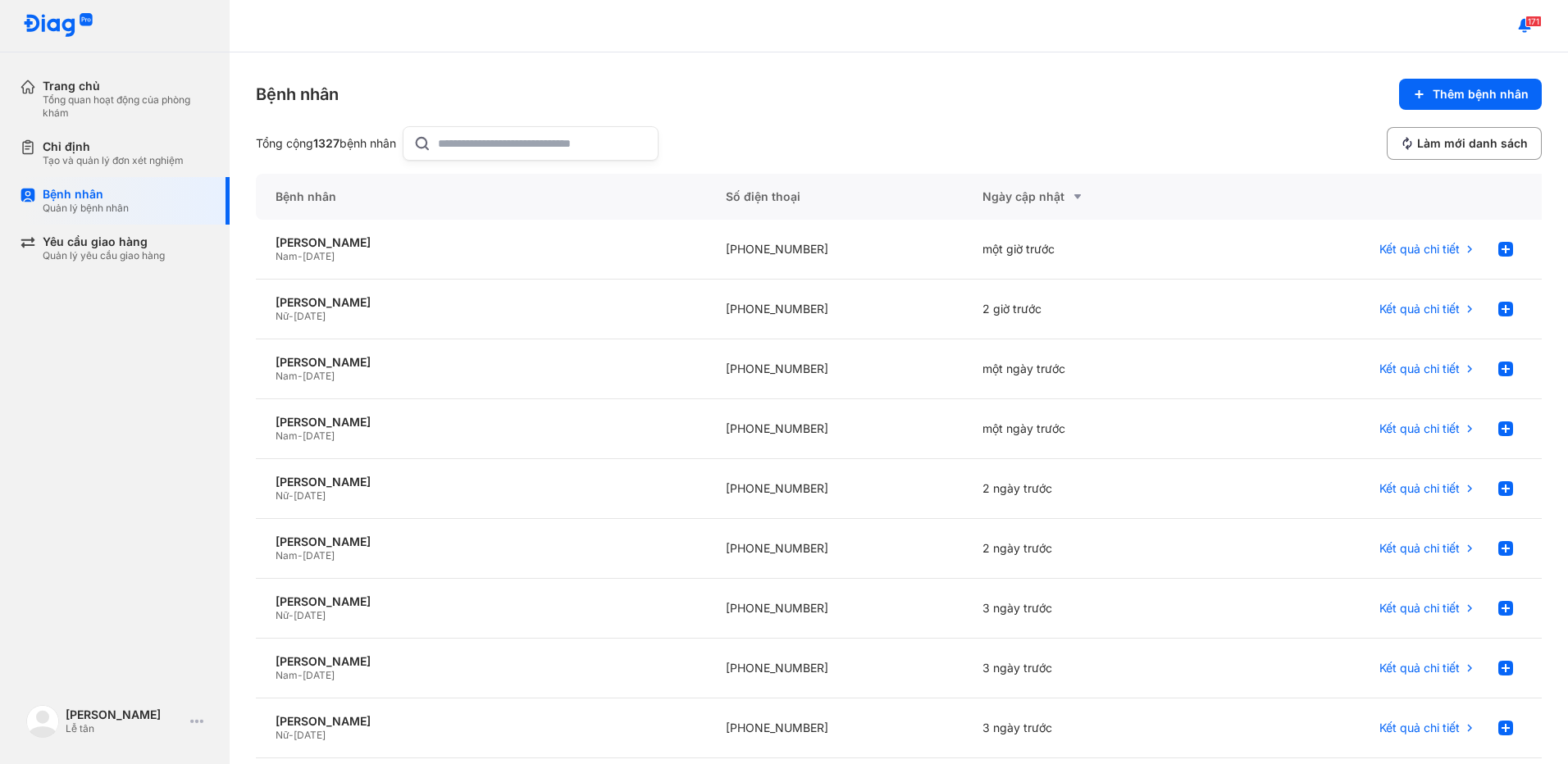
click at [487, 141] on input "text" at bounding box center [542, 144] width 209 height 33
type input "**********"
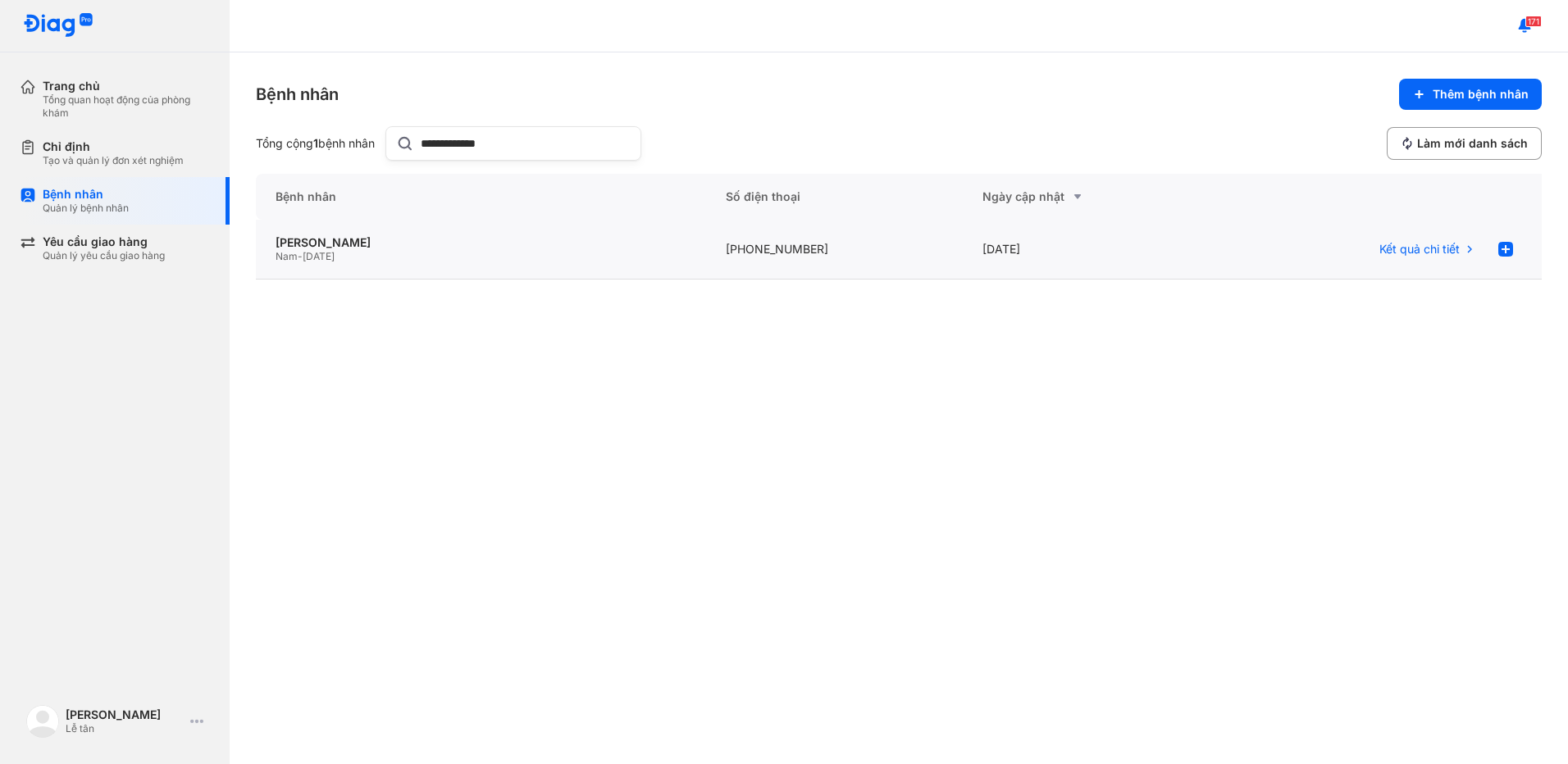
click at [706, 273] on div "ĐÀO MINH TÙNG Nam - 02/10/1974" at bounding box center [834, 249] width 257 height 59
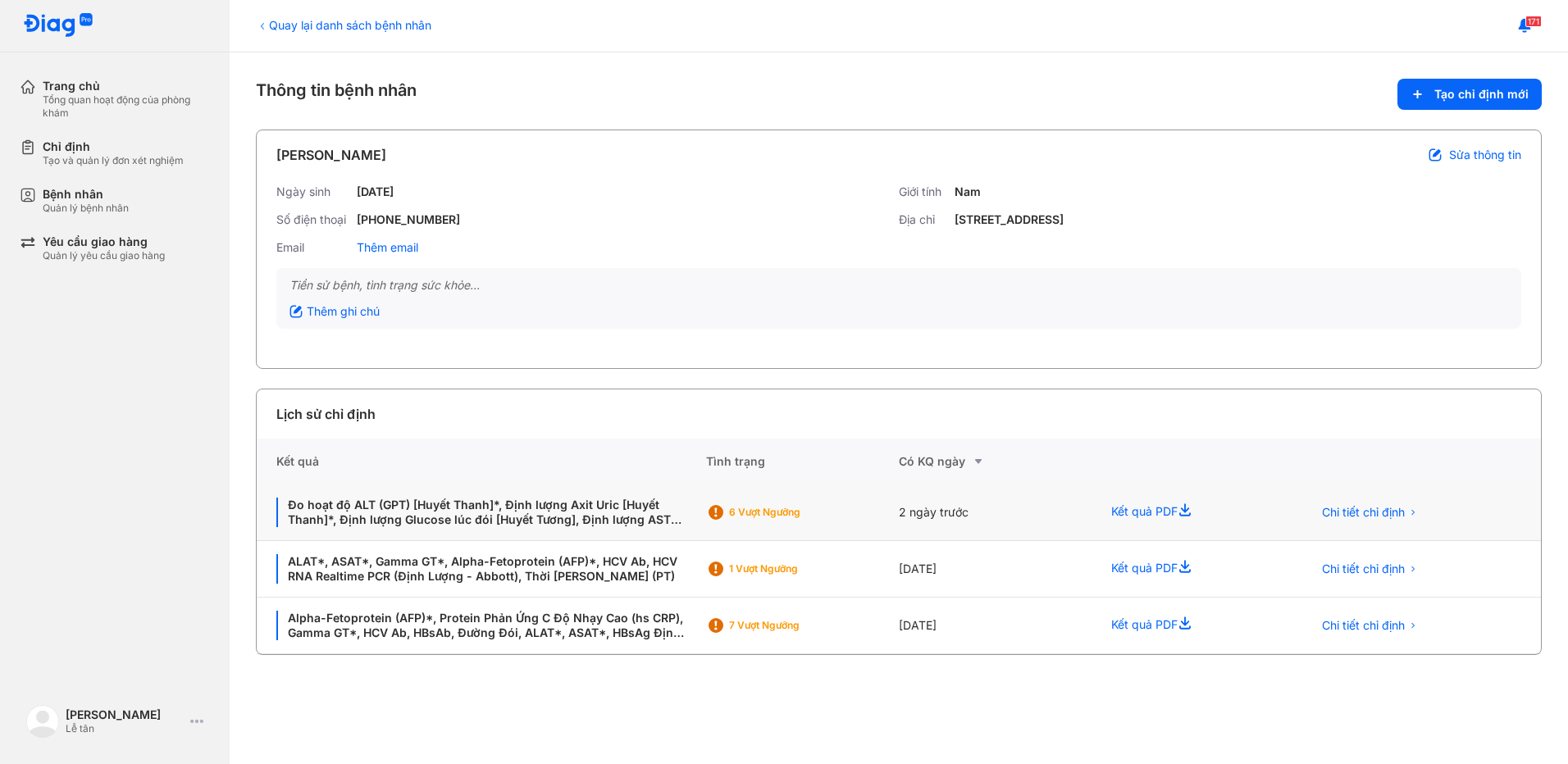
click at [1011, 531] on div "2 ngày trước" at bounding box center [994, 513] width 193 height 57
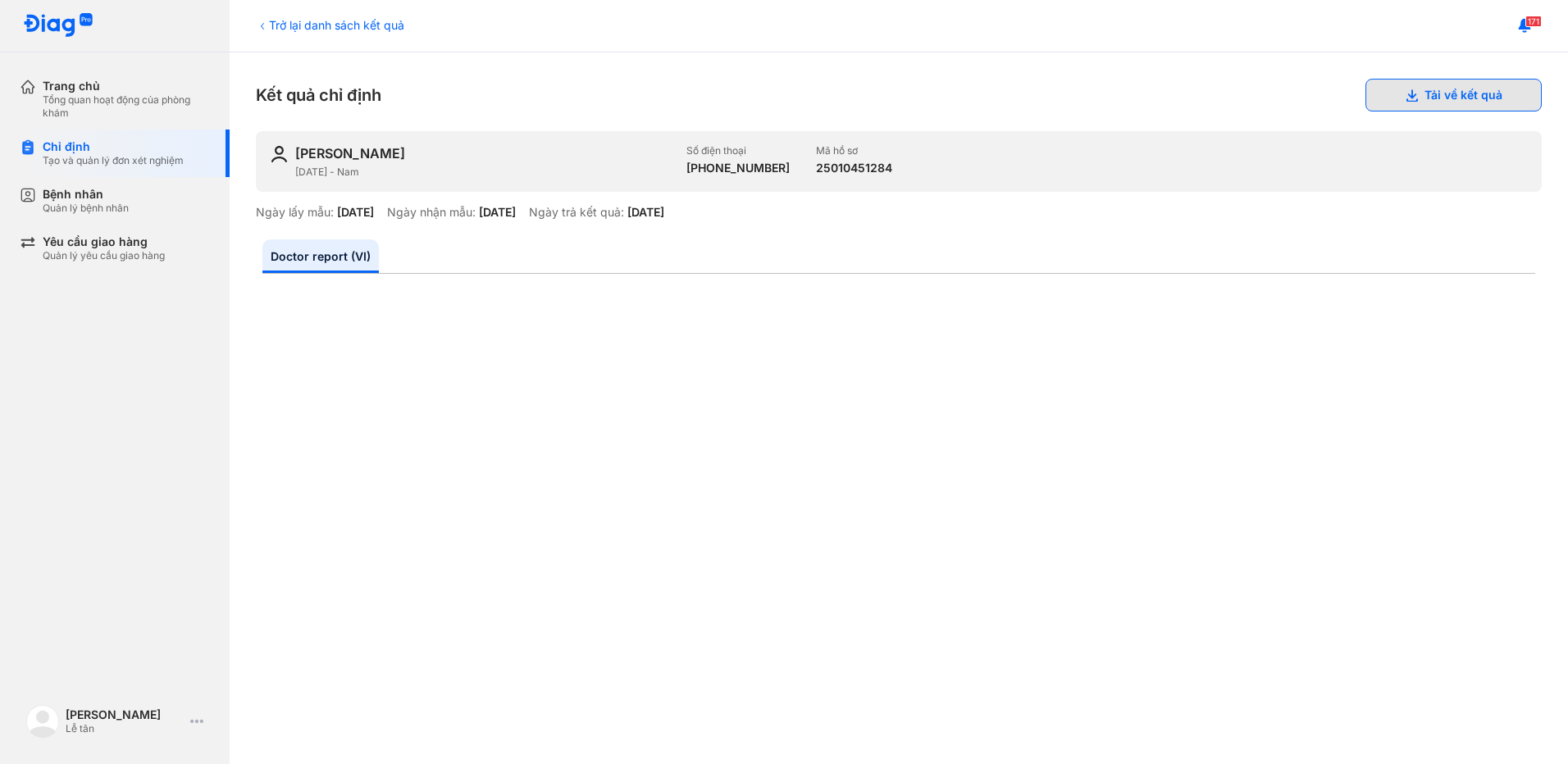
click at [1432, 97] on button "Tải về kết quả" at bounding box center [1453, 95] width 177 height 33
click at [148, 200] on div "Bệnh nhân Quản lý bệnh nhân" at bounding box center [126, 200] width 167 height 27
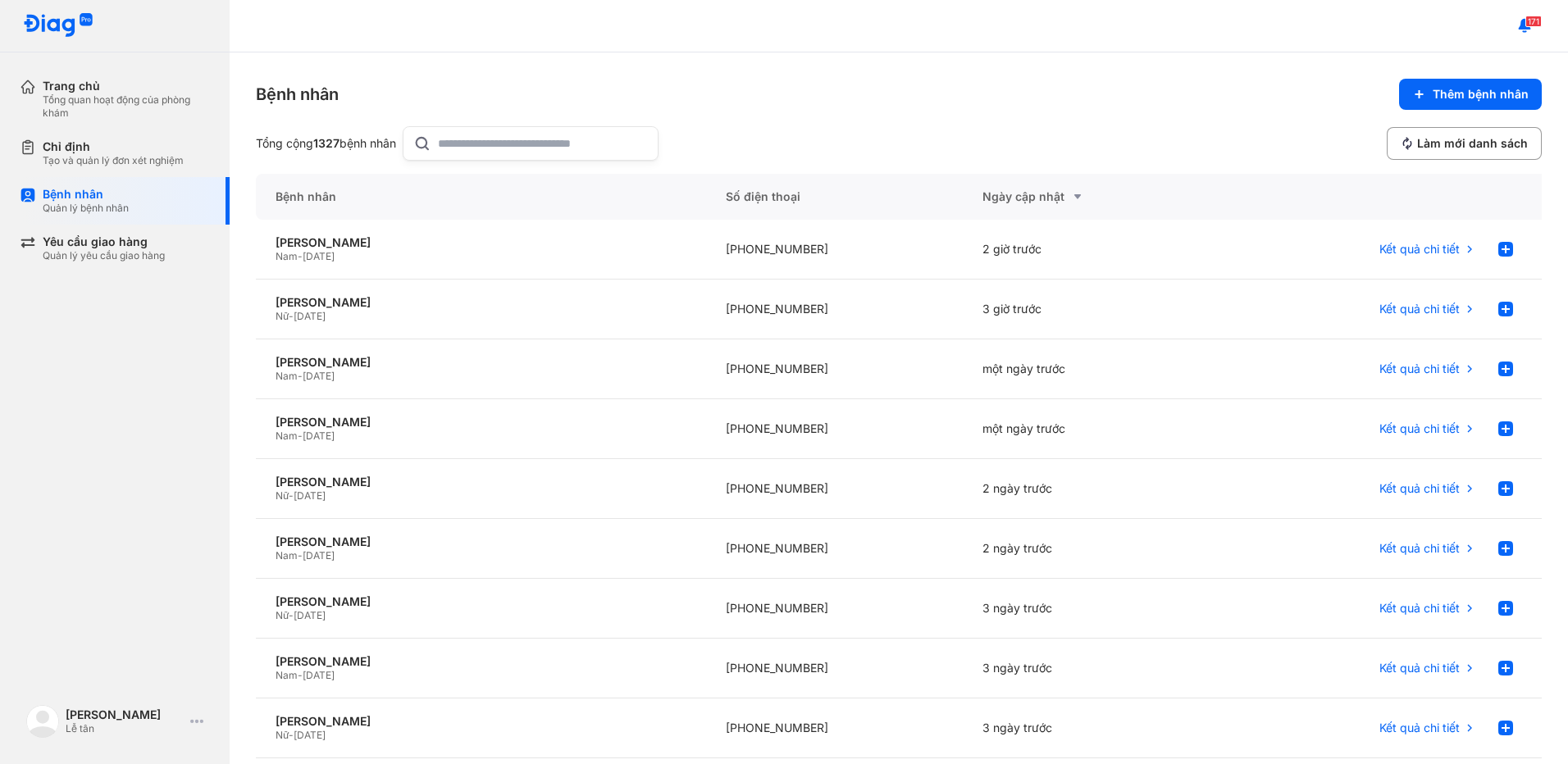
click at [483, 144] on input "text" at bounding box center [542, 144] width 209 height 33
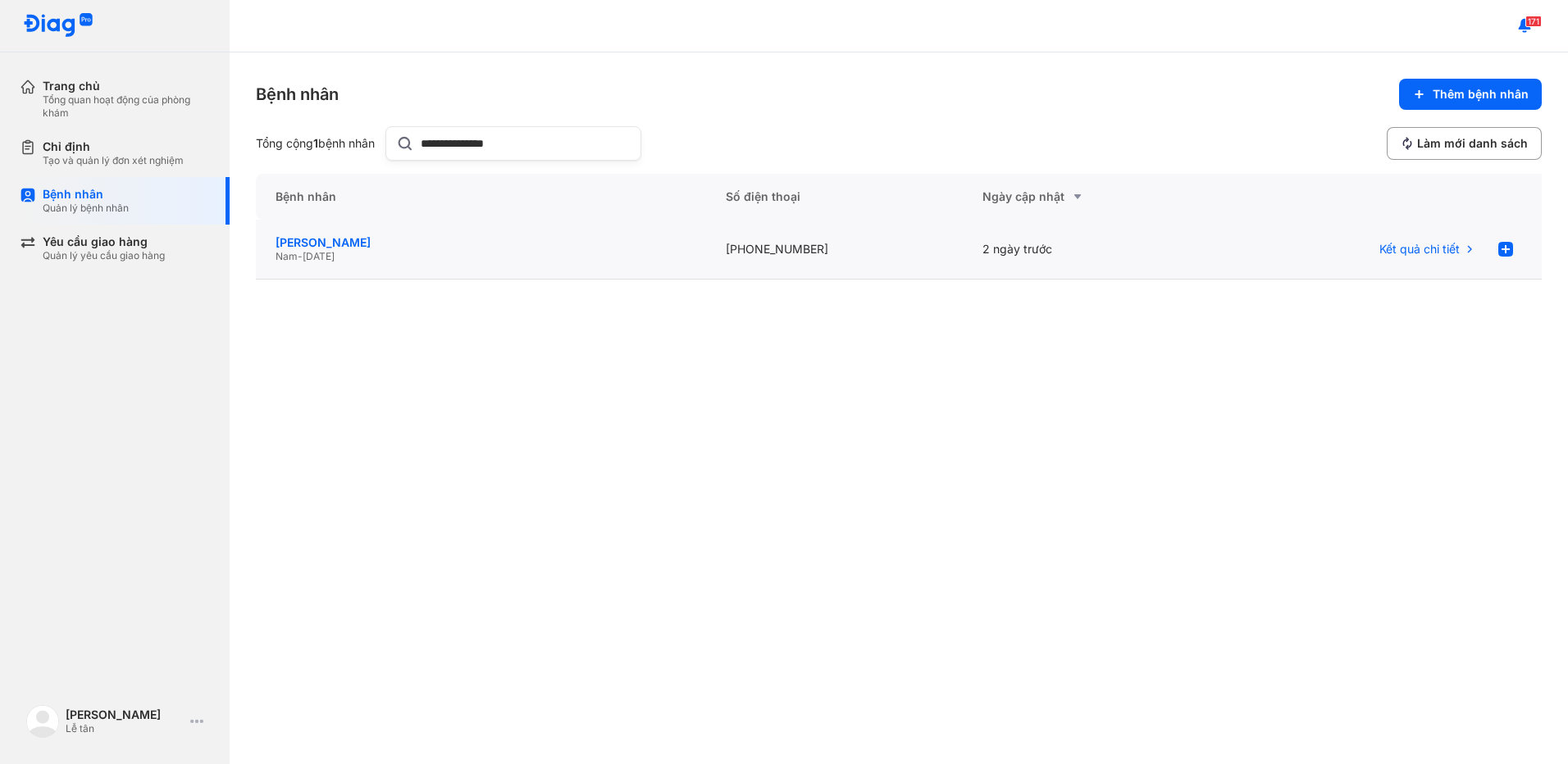
type input "**********"
click at [472, 242] on div "[PERSON_NAME]" at bounding box center [480, 242] width 411 height 15
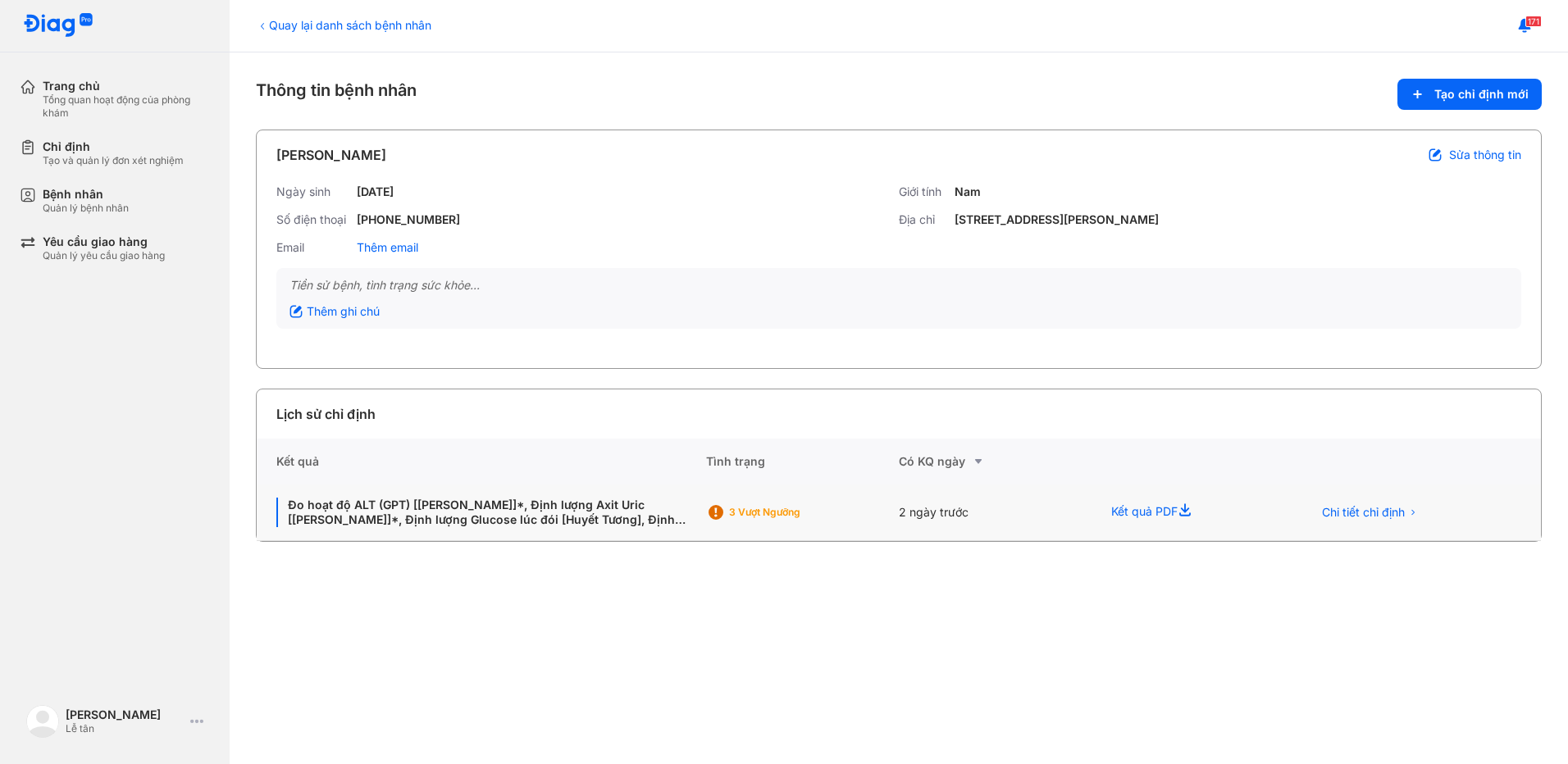
click at [1091, 521] on div "2 ngày trước" at bounding box center [1192, 513] width 201 height 57
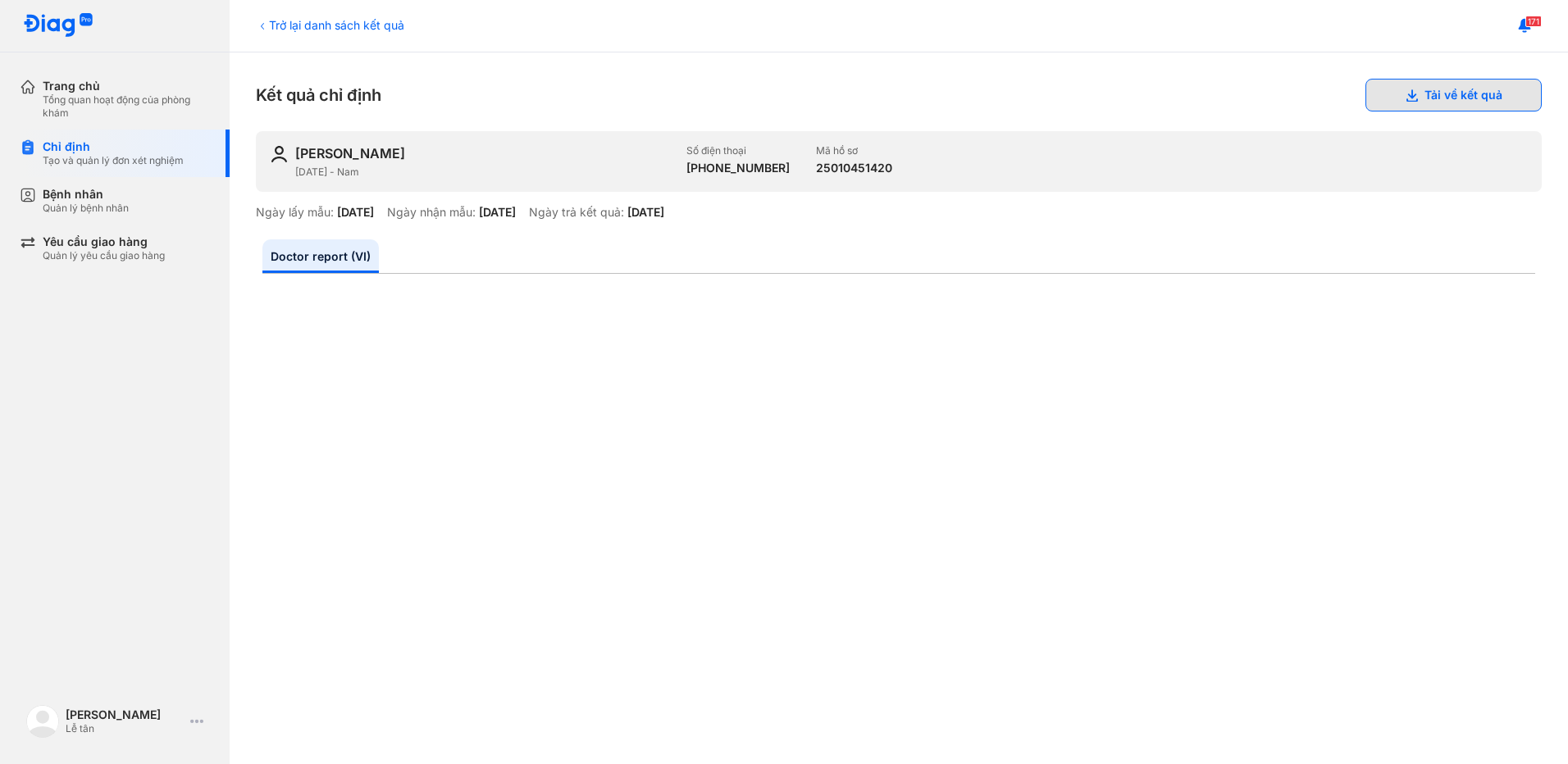
click at [1459, 98] on button "Tải về kết quả" at bounding box center [1453, 95] width 177 height 33
click at [94, 192] on div "Bệnh nhân" at bounding box center [86, 194] width 86 height 15
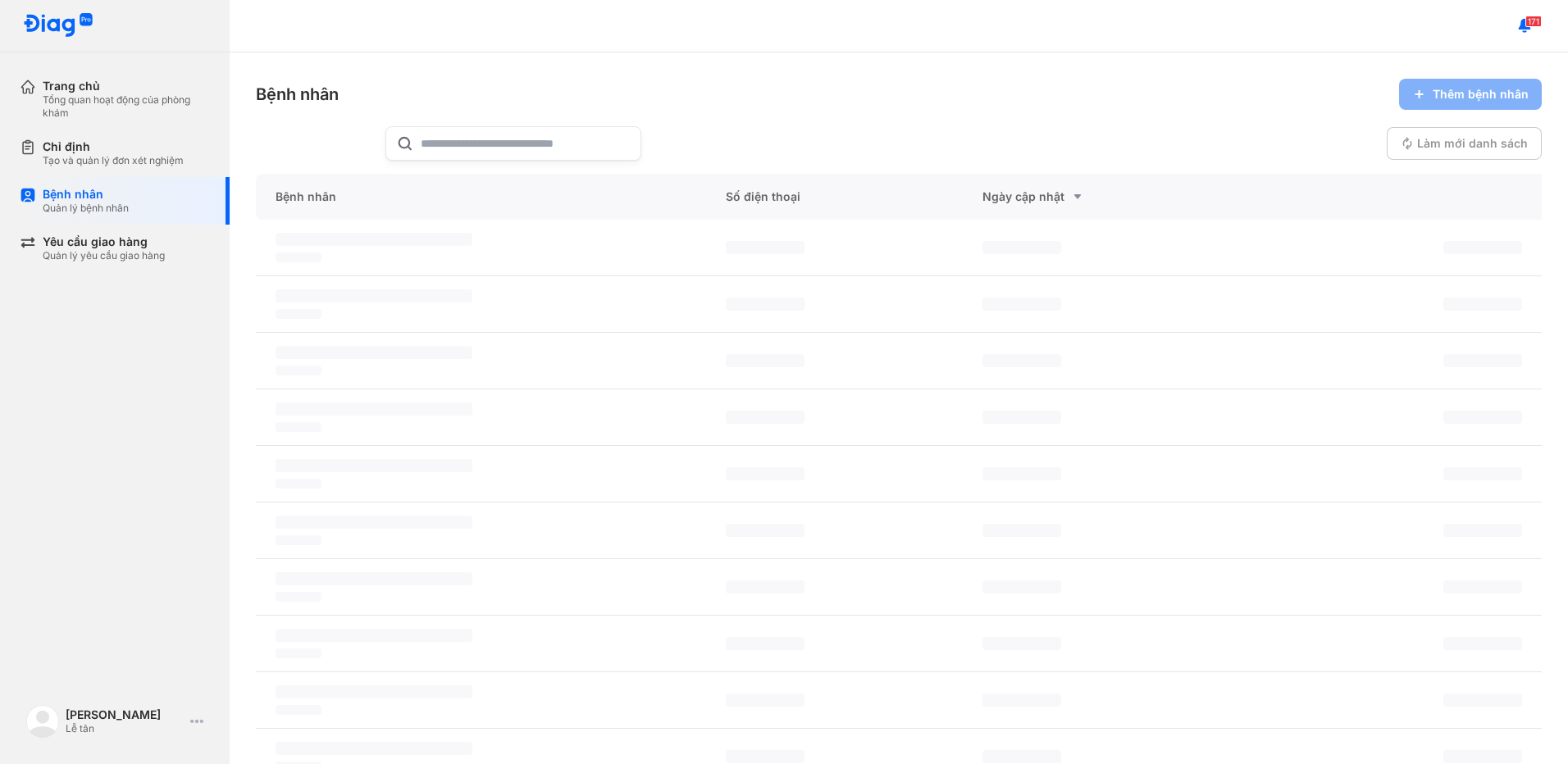
click at [495, 136] on input "text" at bounding box center [525, 144] width 209 height 33
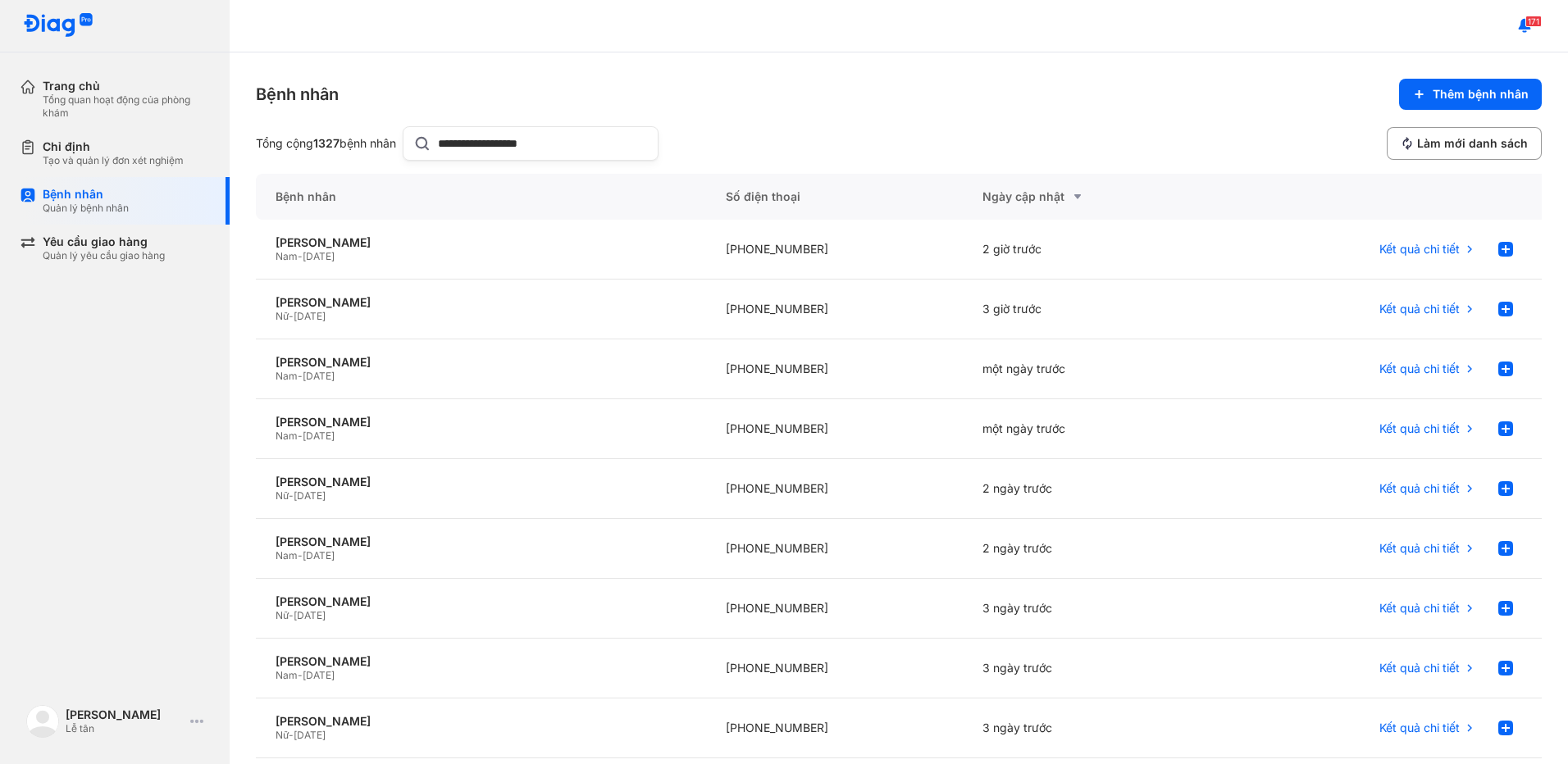
type input "**********"
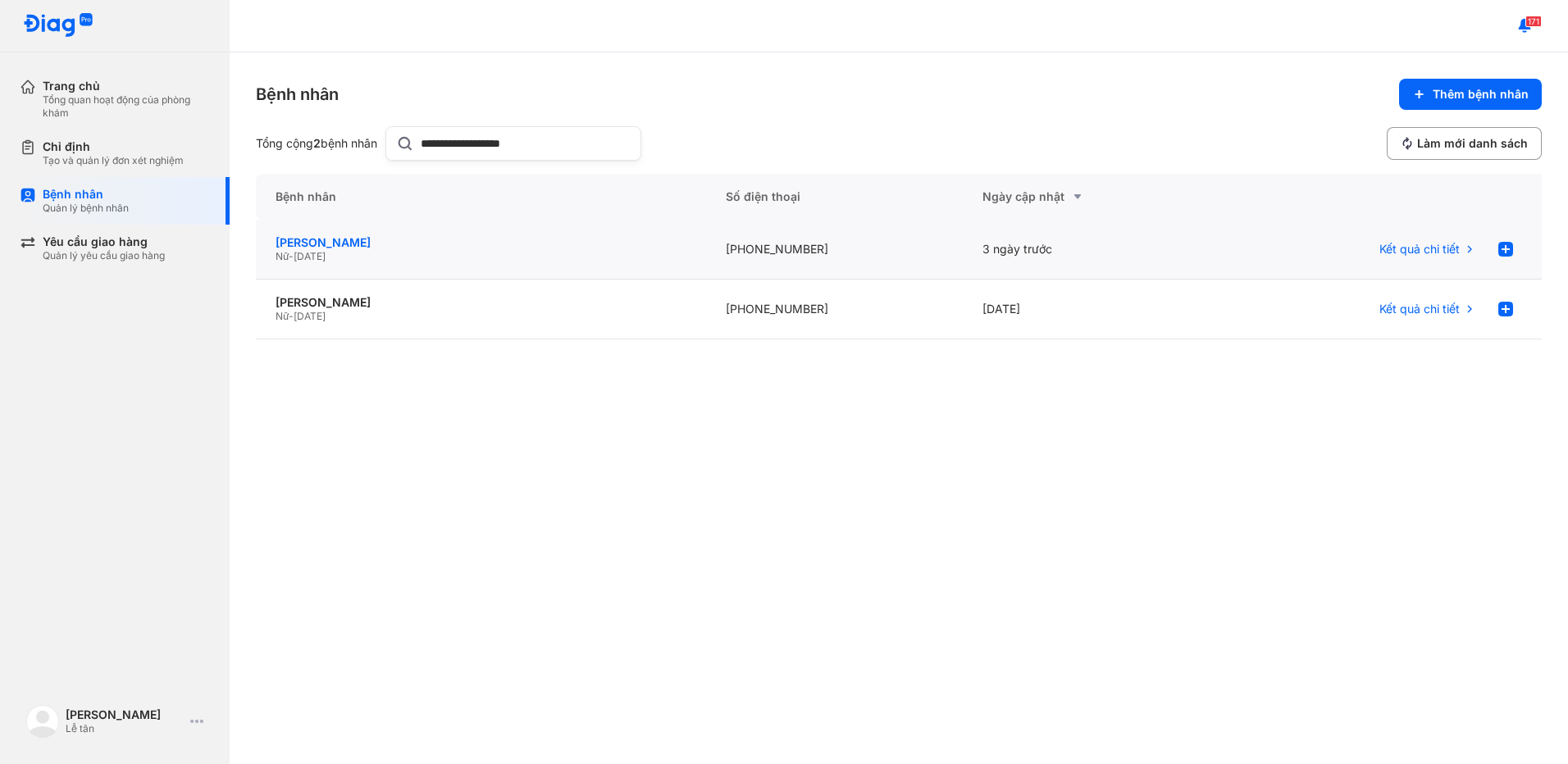
click at [542, 242] on div "[PERSON_NAME]" at bounding box center [480, 242] width 411 height 15
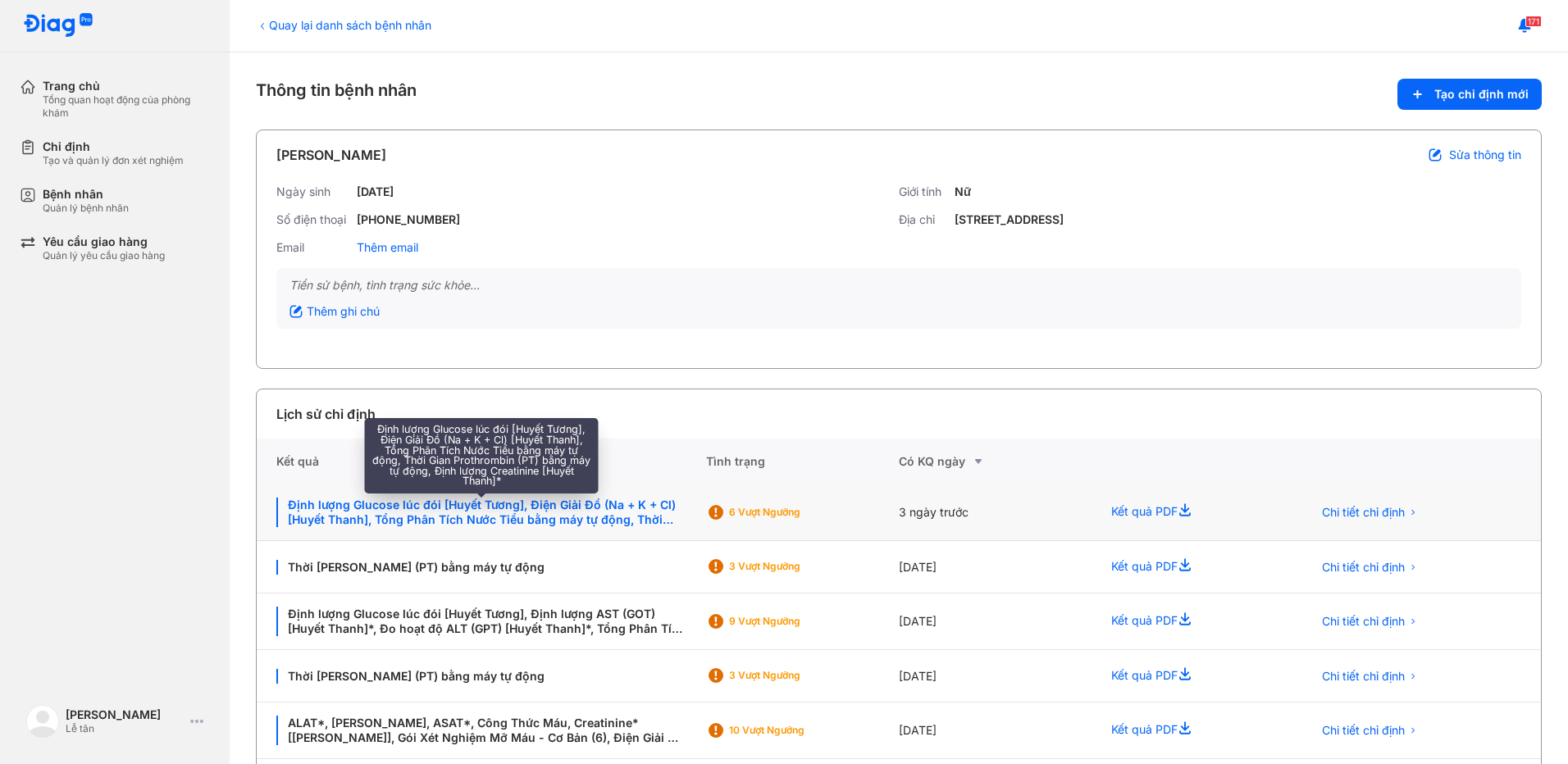
click at [600, 511] on div "Định lượng Glucose lúc đói [Huyết Tương], Điện Giải Đồ (Na + K + Cl) [Huyết Tha…" at bounding box center [481, 512] width 410 height 29
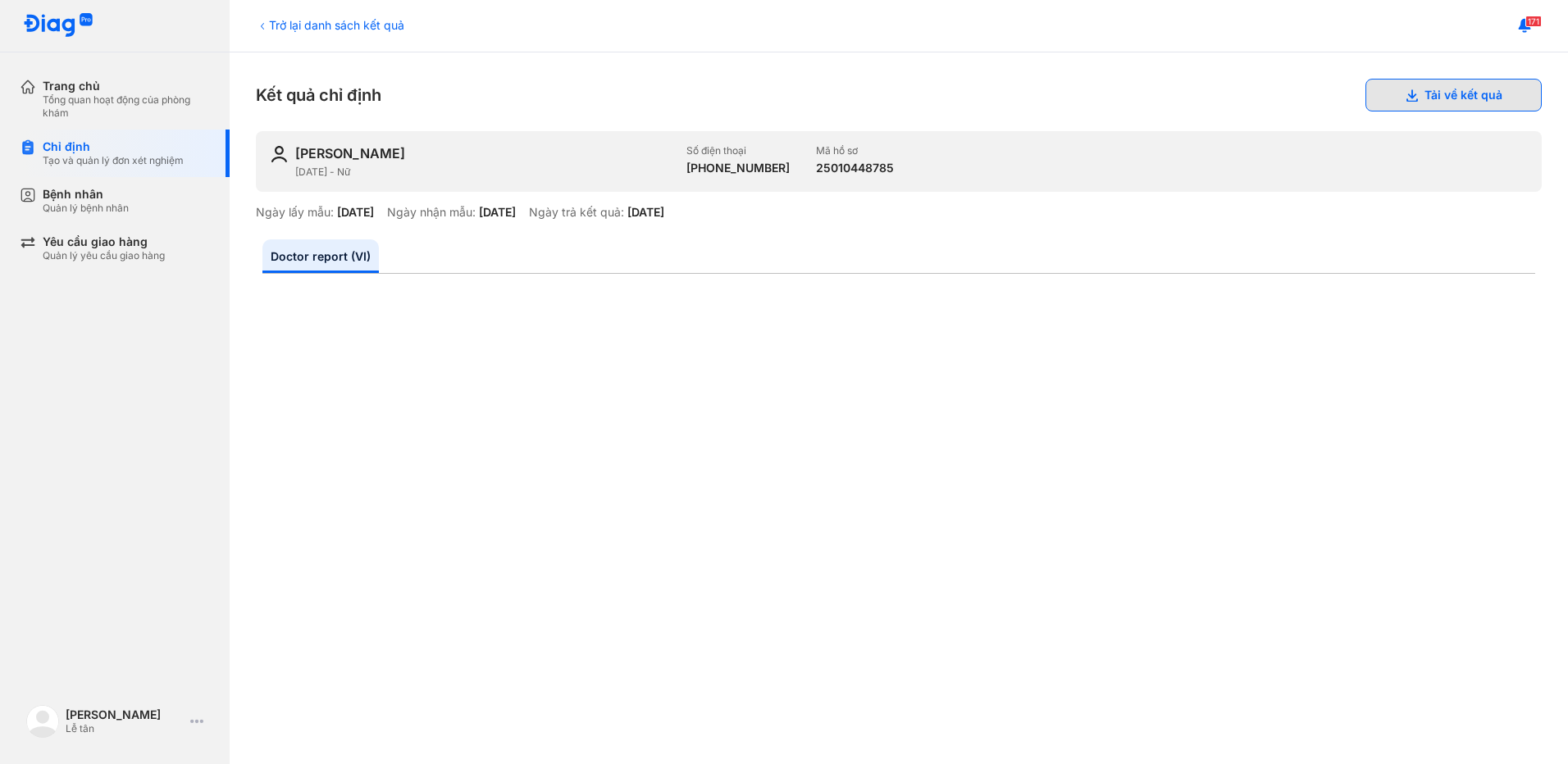
click at [1460, 93] on button "Tải về kết quả" at bounding box center [1453, 95] width 177 height 33
